Goal: Communication & Community: Answer question/provide support

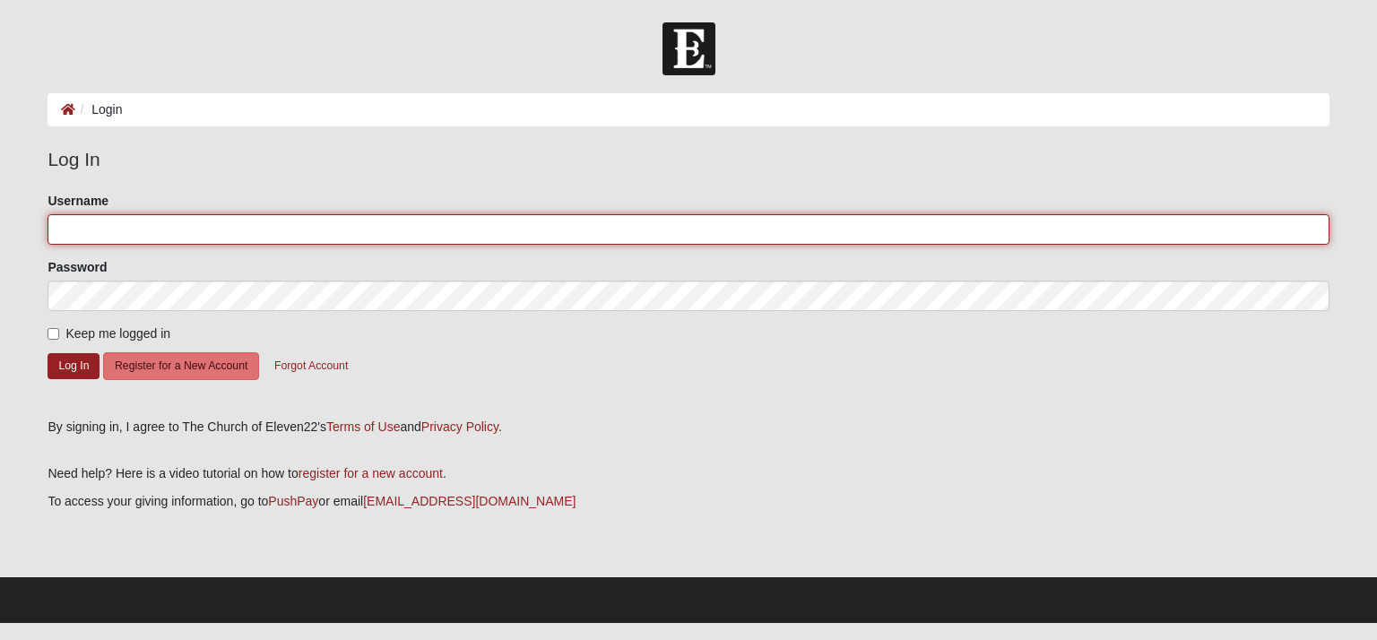
click at [94, 218] on input "Username" at bounding box center [687, 229] width 1281 height 30
type input "Lsinell"
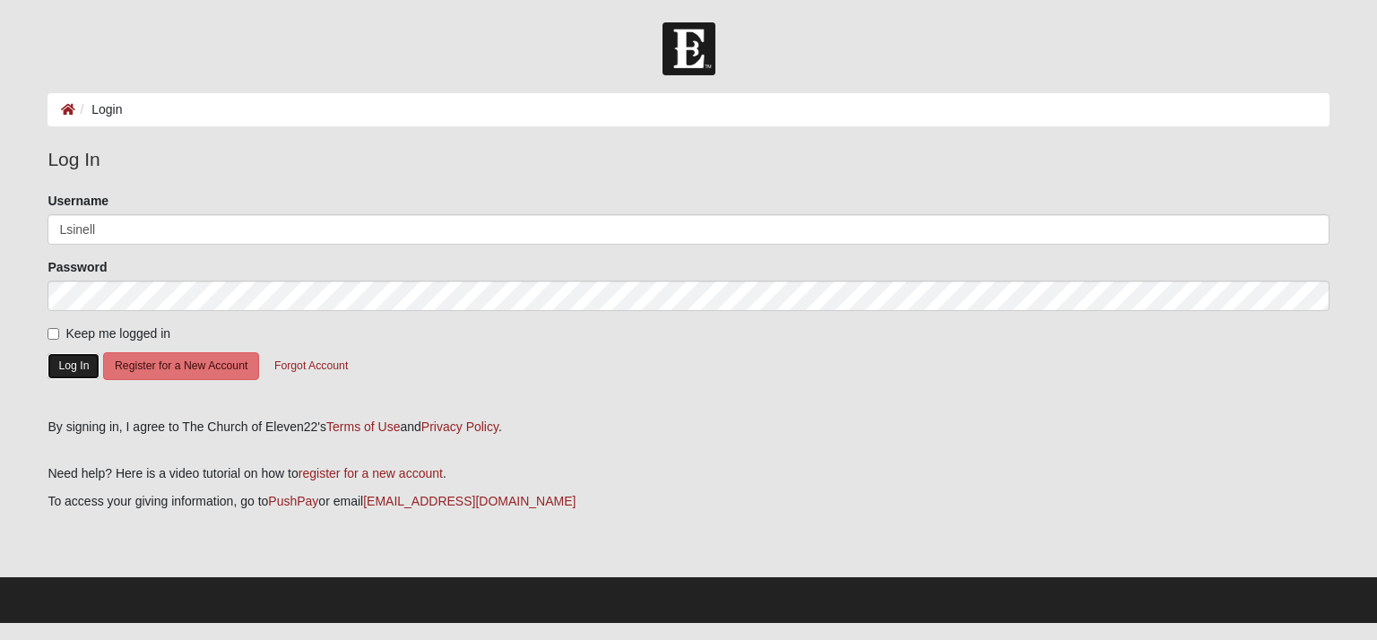
click at [82, 366] on button "Log In" at bounding box center [73, 366] width 52 height 26
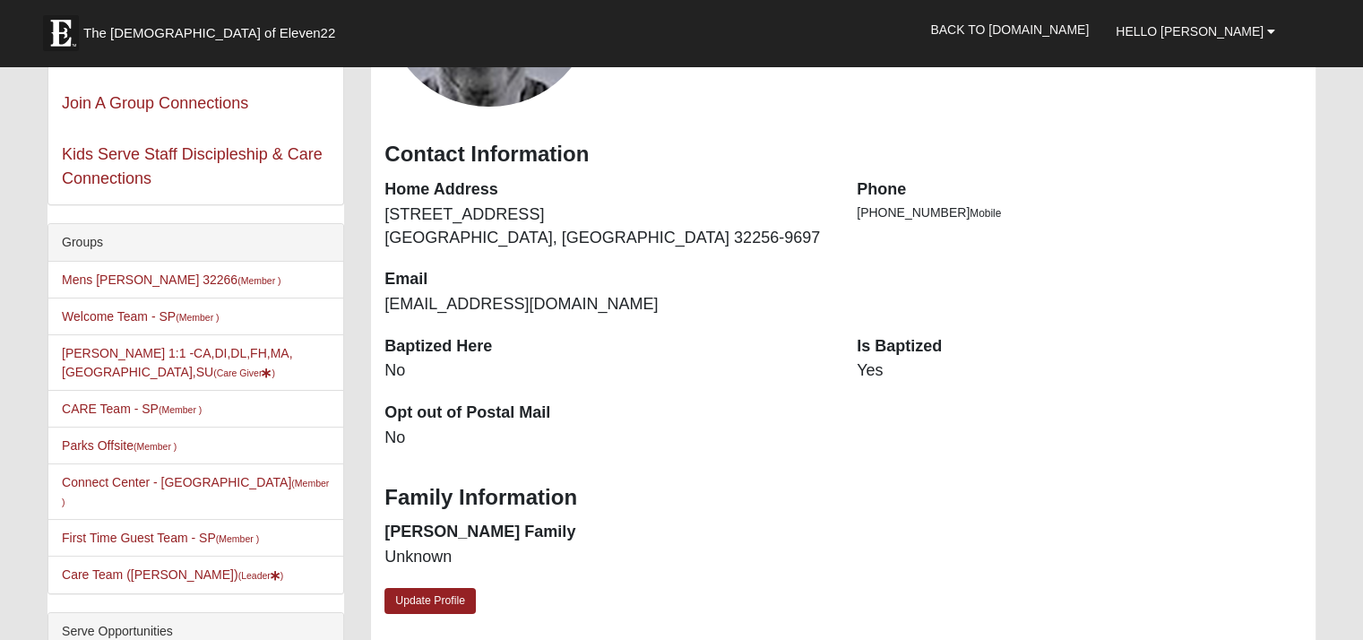
scroll to position [185, 0]
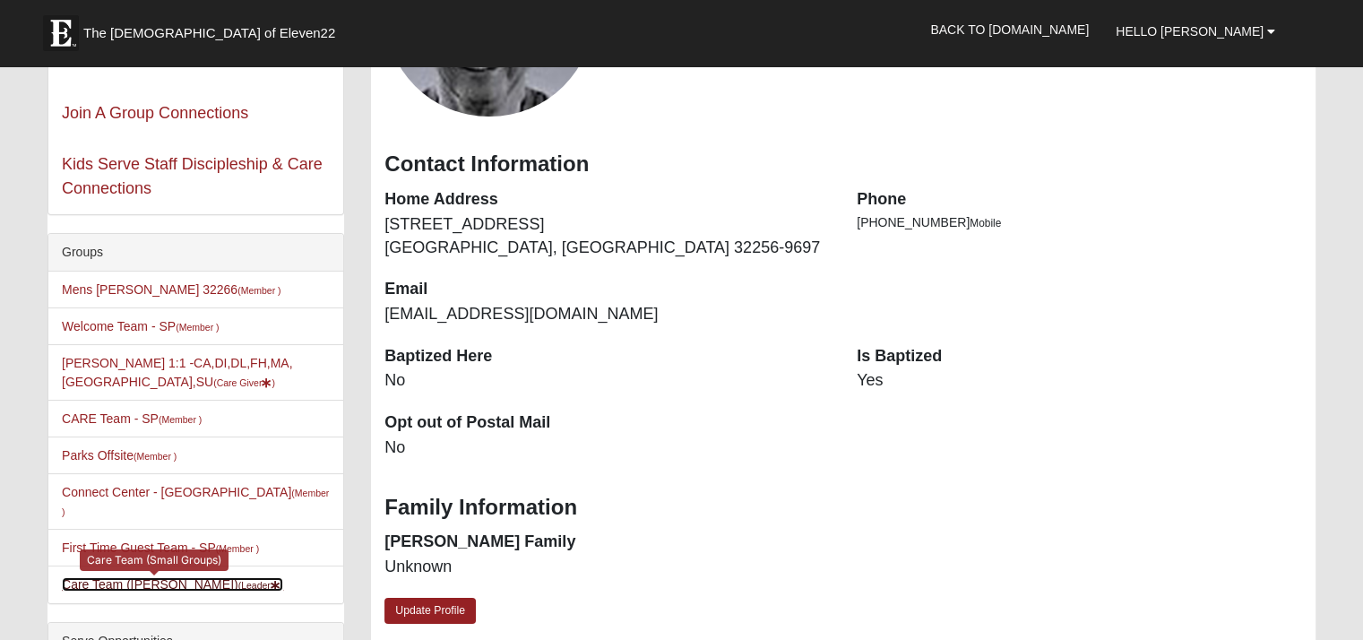
click at [155, 577] on link "Care Team (Lyle Sinell) (Leader )" at bounding box center [172, 584] width 221 height 14
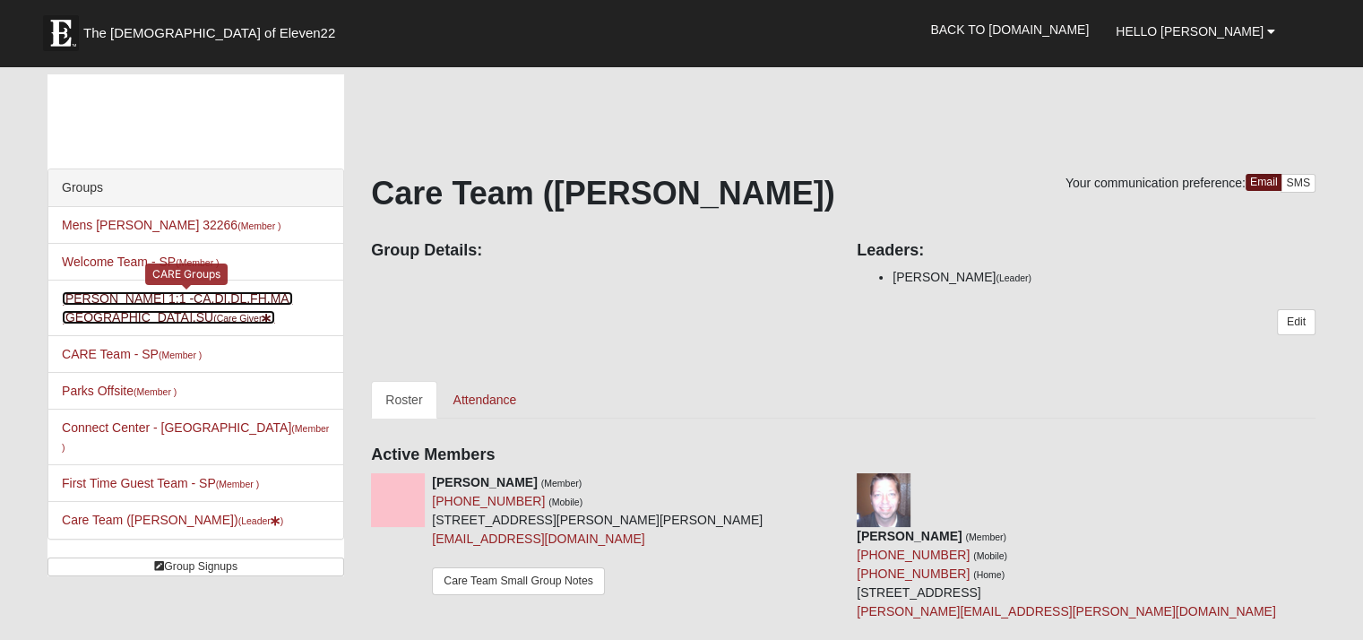
click at [164, 299] on link "Lyle Sinell 1:1 -CA,DI,DL,FH,MA,SA,SU (Care Giver )" at bounding box center [177, 307] width 231 height 33
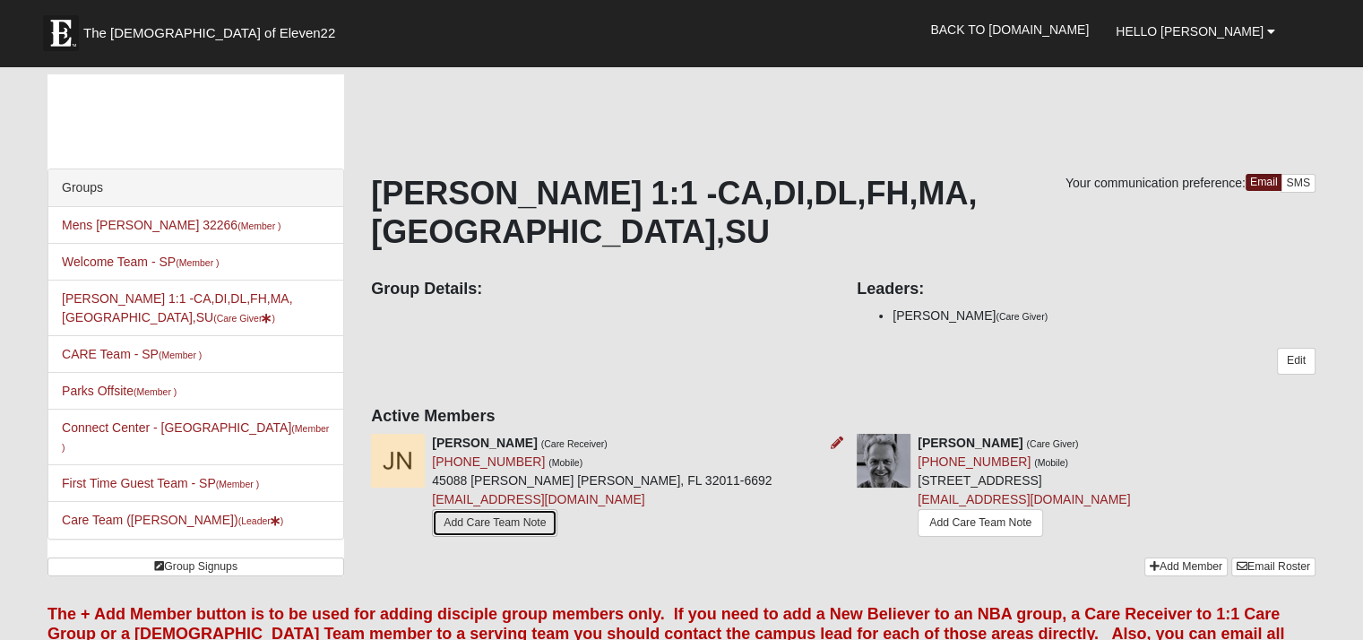
click at [491, 509] on link "Add Care Team Note" at bounding box center [494, 523] width 125 height 28
click at [1222, 30] on span "Hello Lyle" at bounding box center [1190, 31] width 148 height 14
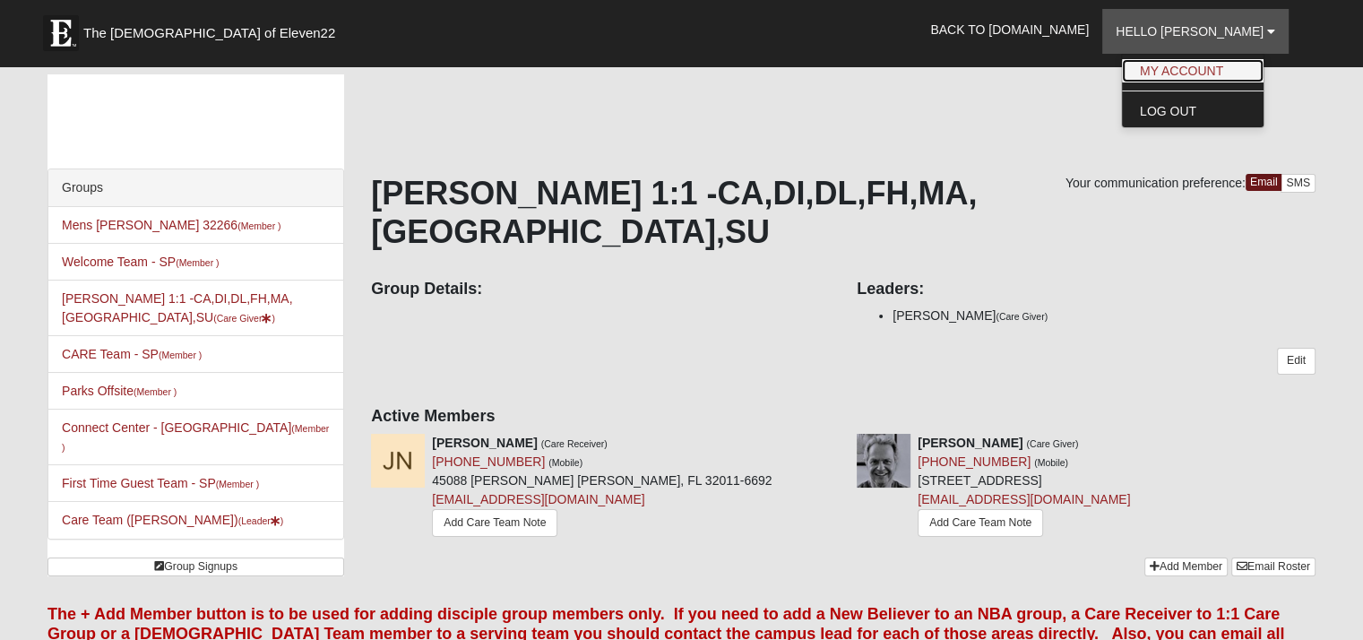
click at [1190, 68] on link "My Account" at bounding box center [1193, 70] width 142 height 23
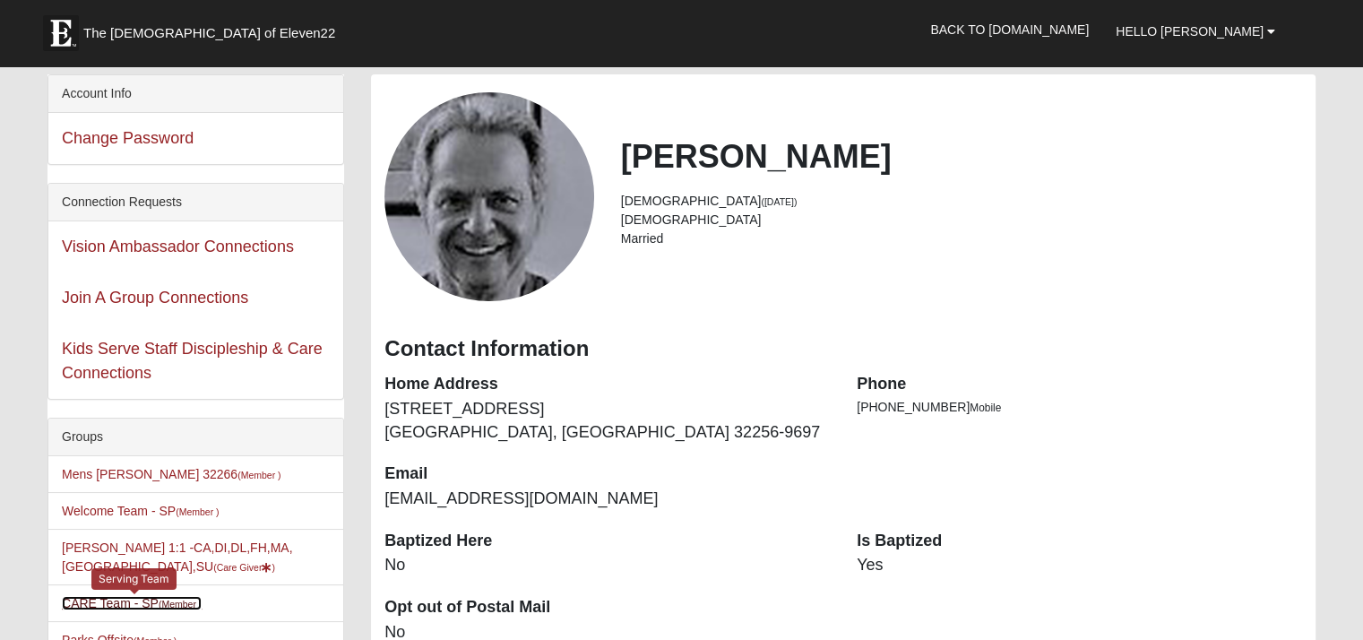
click at [136, 607] on link "CARE Team - SP (Member )" at bounding box center [132, 603] width 140 height 14
click at [136, 600] on link "CARE Team - SP (Member )" at bounding box center [132, 603] width 140 height 14
click at [118, 600] on link "CARE Team - SP (Member )" at bounding box center [132, 603] width 140 height 14
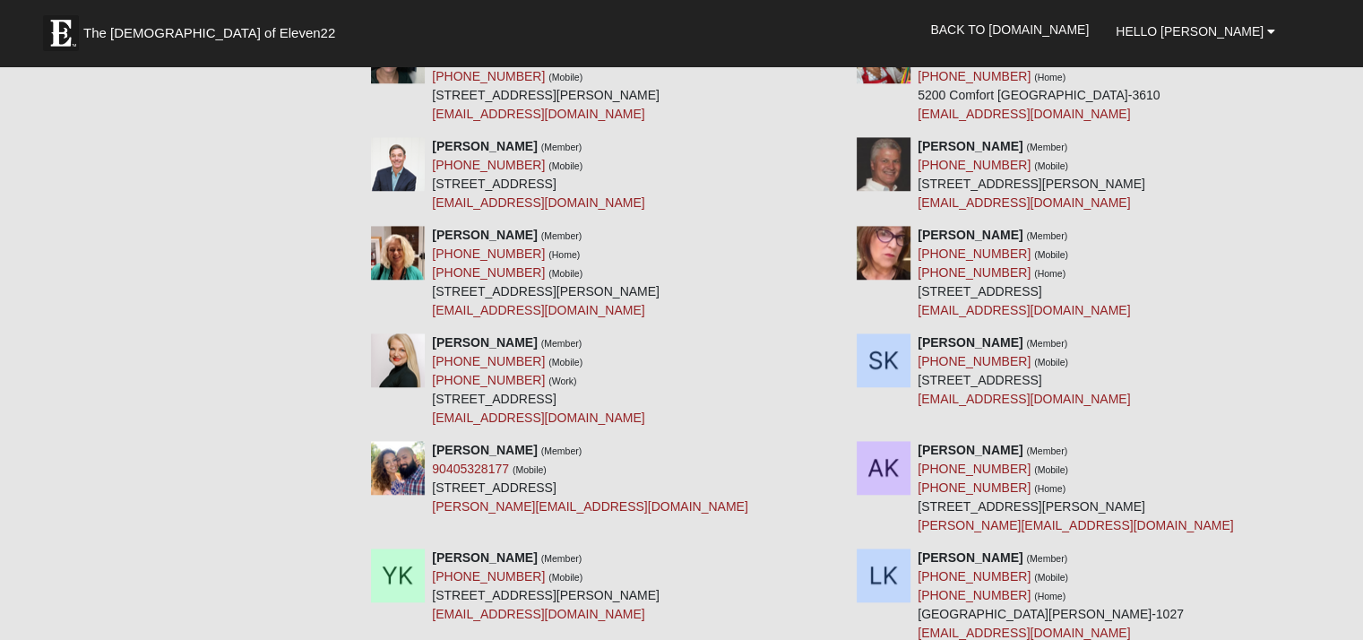
scroll to position [8144, 0]
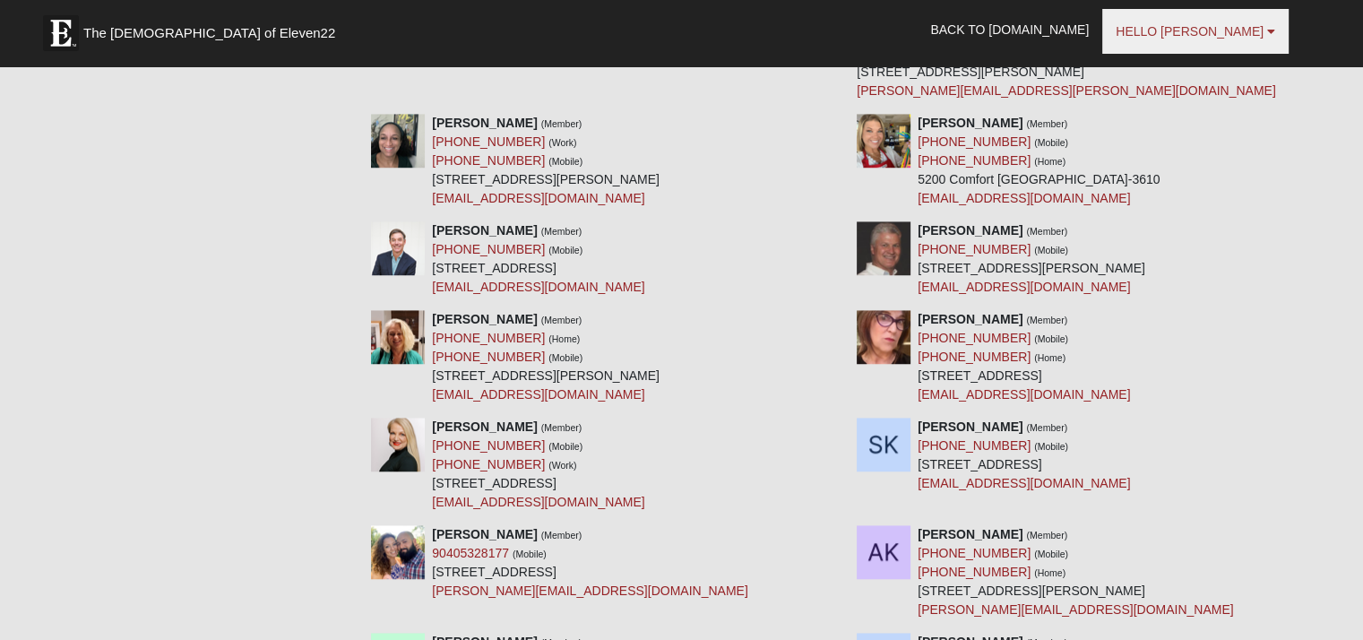
click at [1247, 40] on link "Hello [PERSON_NAME]" at bounding box center [1195, 31] width 186 height 45
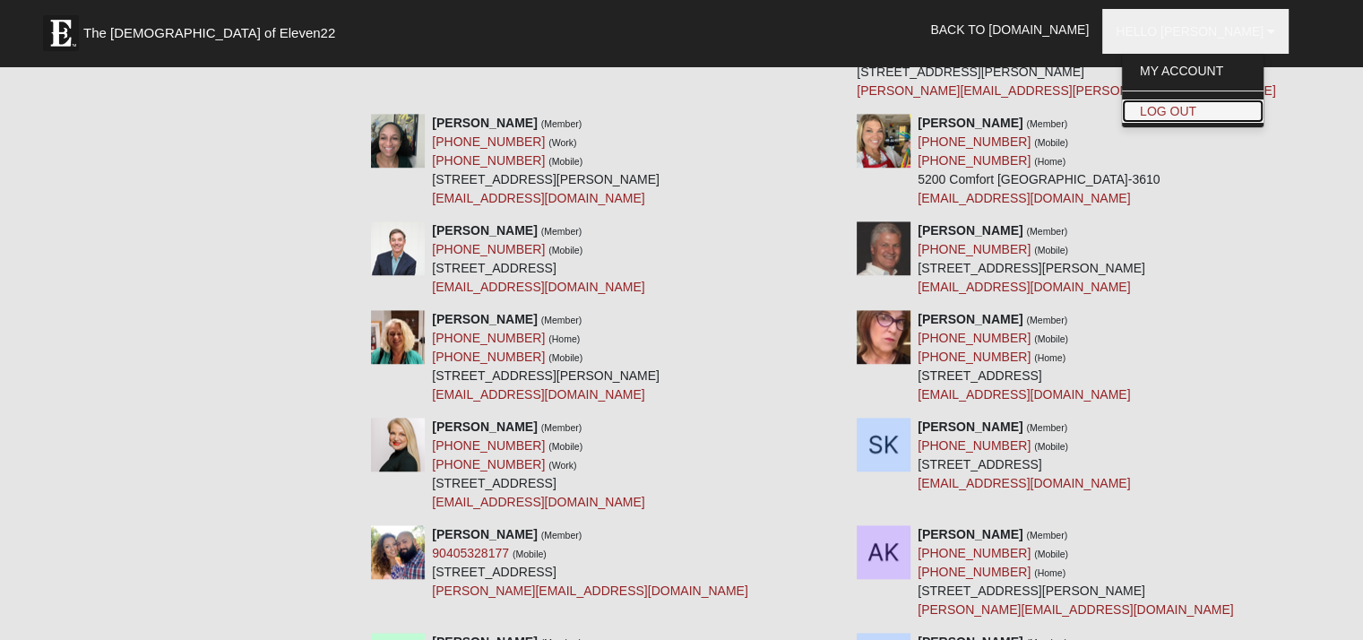
click at [1212, 117] on link "Log Out" at bounding box center [1193, 110] width 142 height 23
